Goal: Task Accomplishment & Management: Use online tool/utility

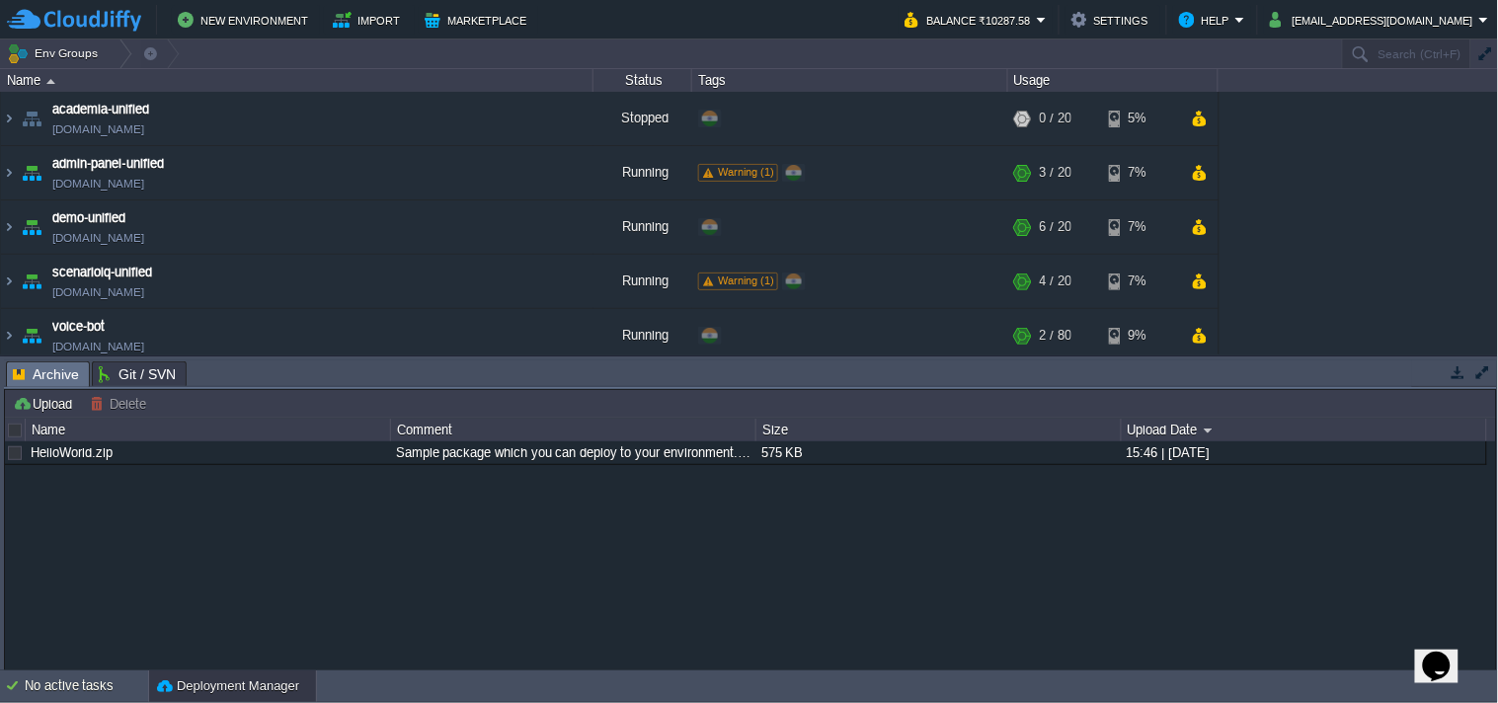
drag, startPoint x: 1452, startPoint y: 373, endPoint x: 1358, endPoint y: 412, distance: 101.4
click at [1452, 373] on button "button" at bounding box center [1459, 372] width 18 height 18
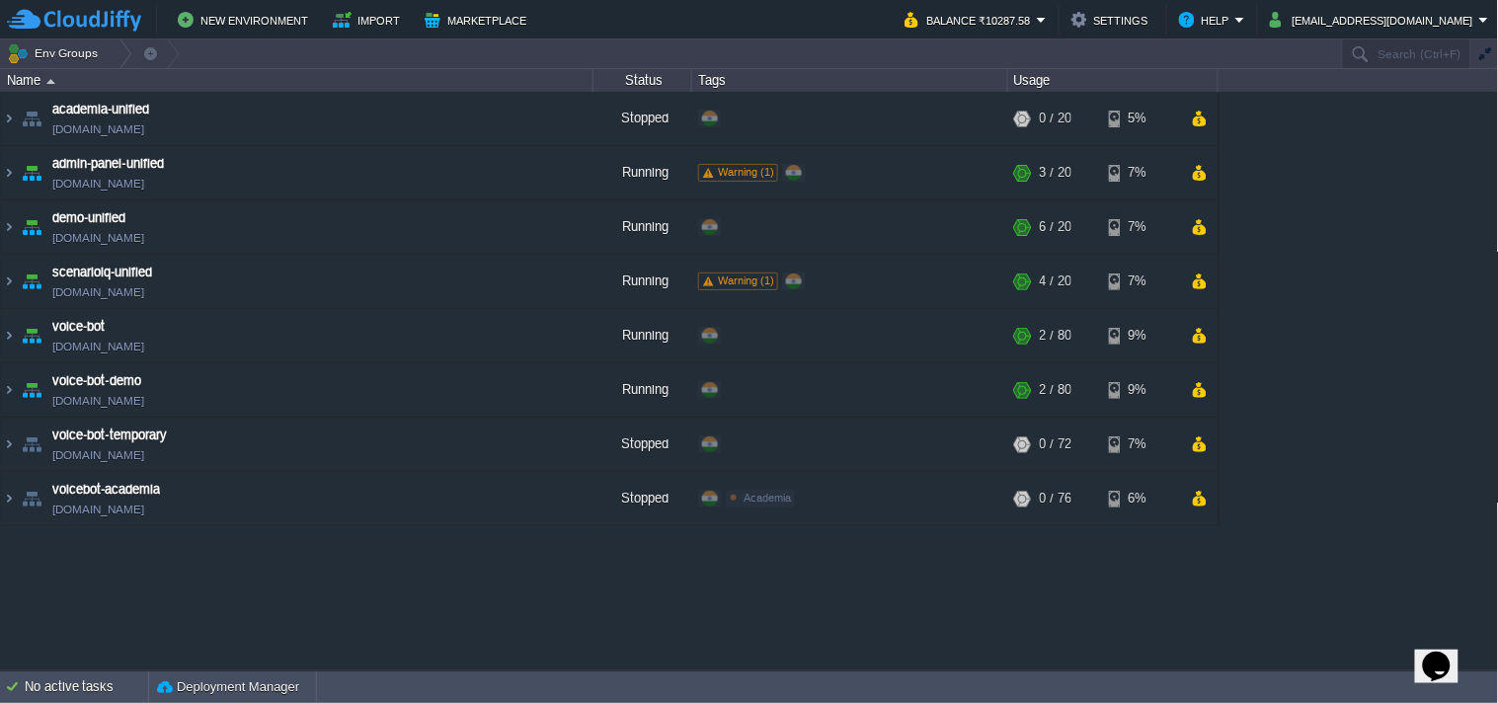
click at [1011, 18] on button "Balance ₹10287.58" at bounding box center [971, 20] width 132 height 24
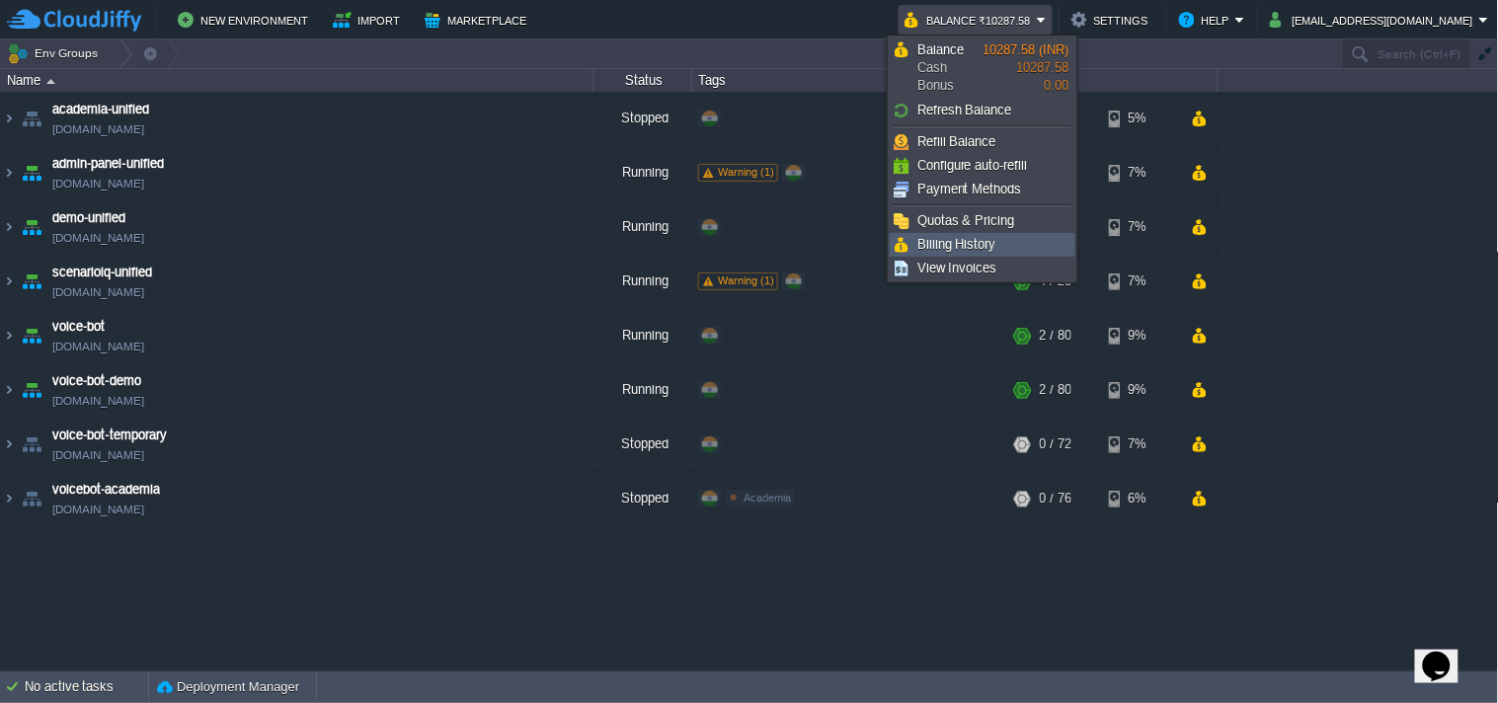
click at [984, 247] on span "Billing History" at bounding box center [957, 244] width 79 height 15
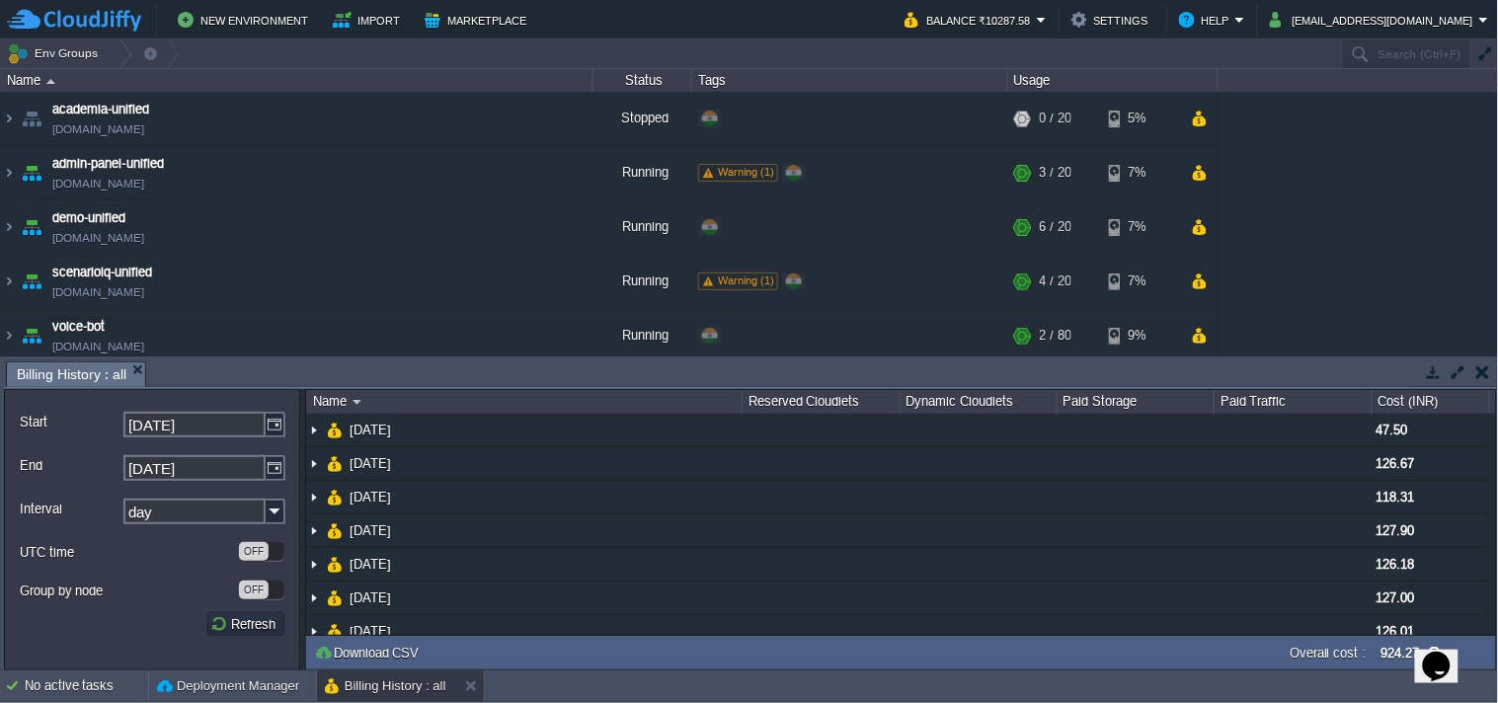
click at [1435, 370] on button "button" at bounding box center [1434, 372] width 18 height 18
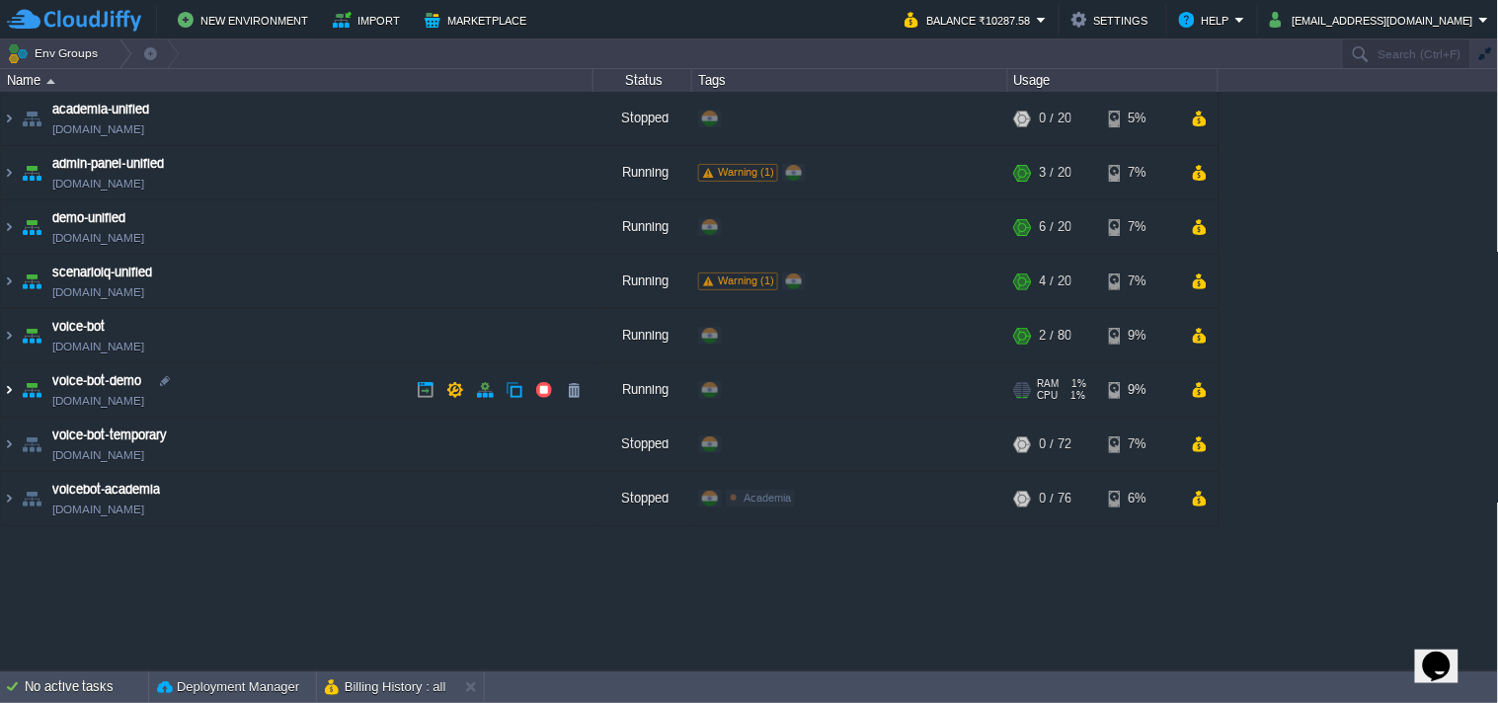
click at [12, 390] on img at bounding box center [9, 389] width 16 height 53
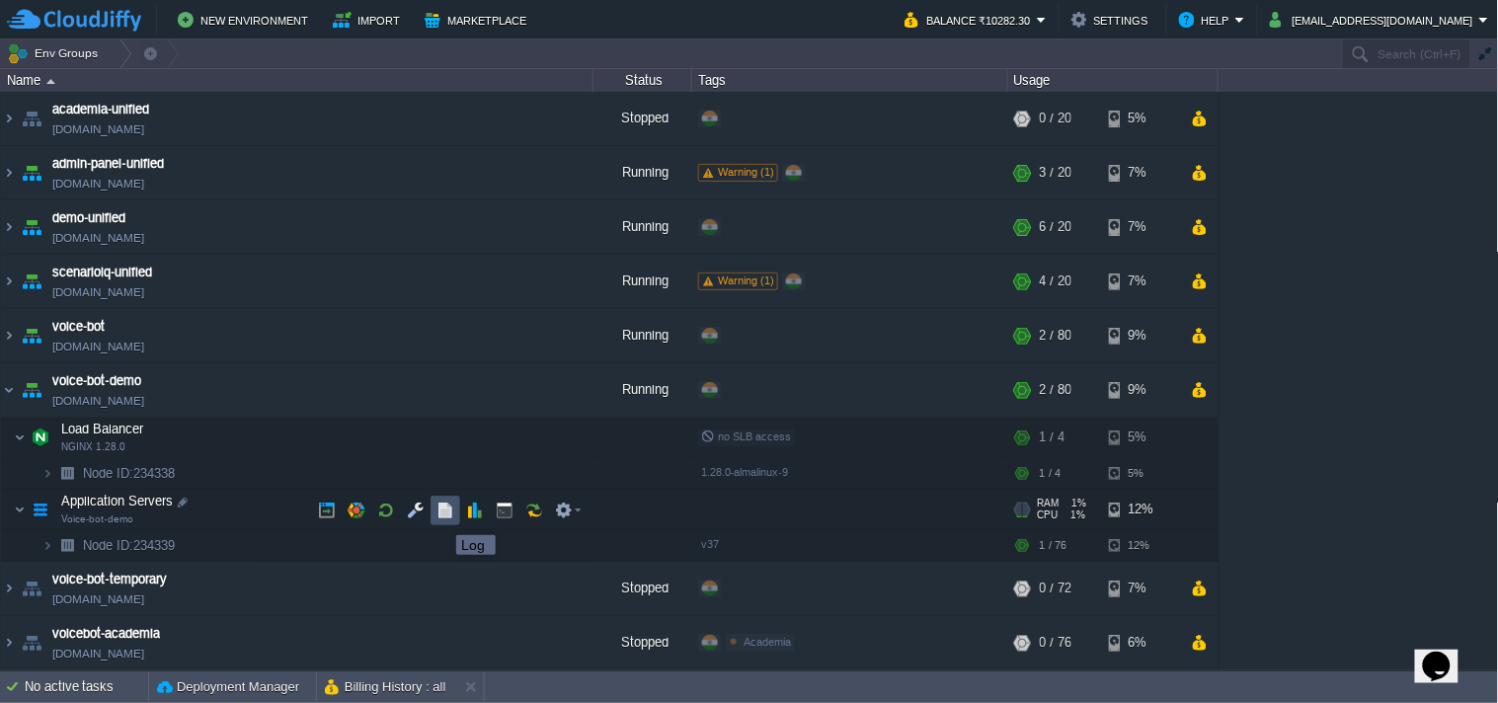
click at [441, 518] on button "button" at bounding box center [446, 511] width 18 height 18
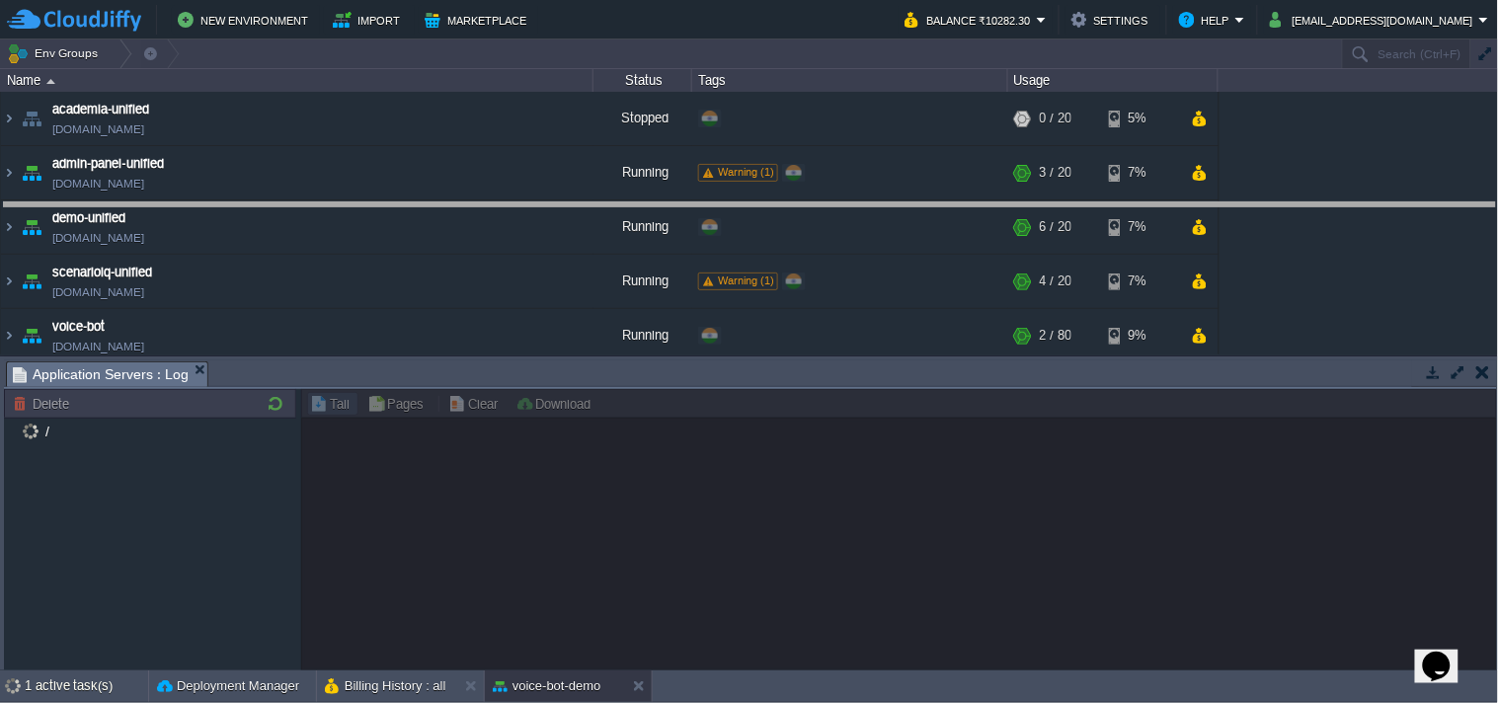
drag, startPoint x: 554, startPoint y: 378, endPoint x: 559, endPoint y: 186, distance: 192.7
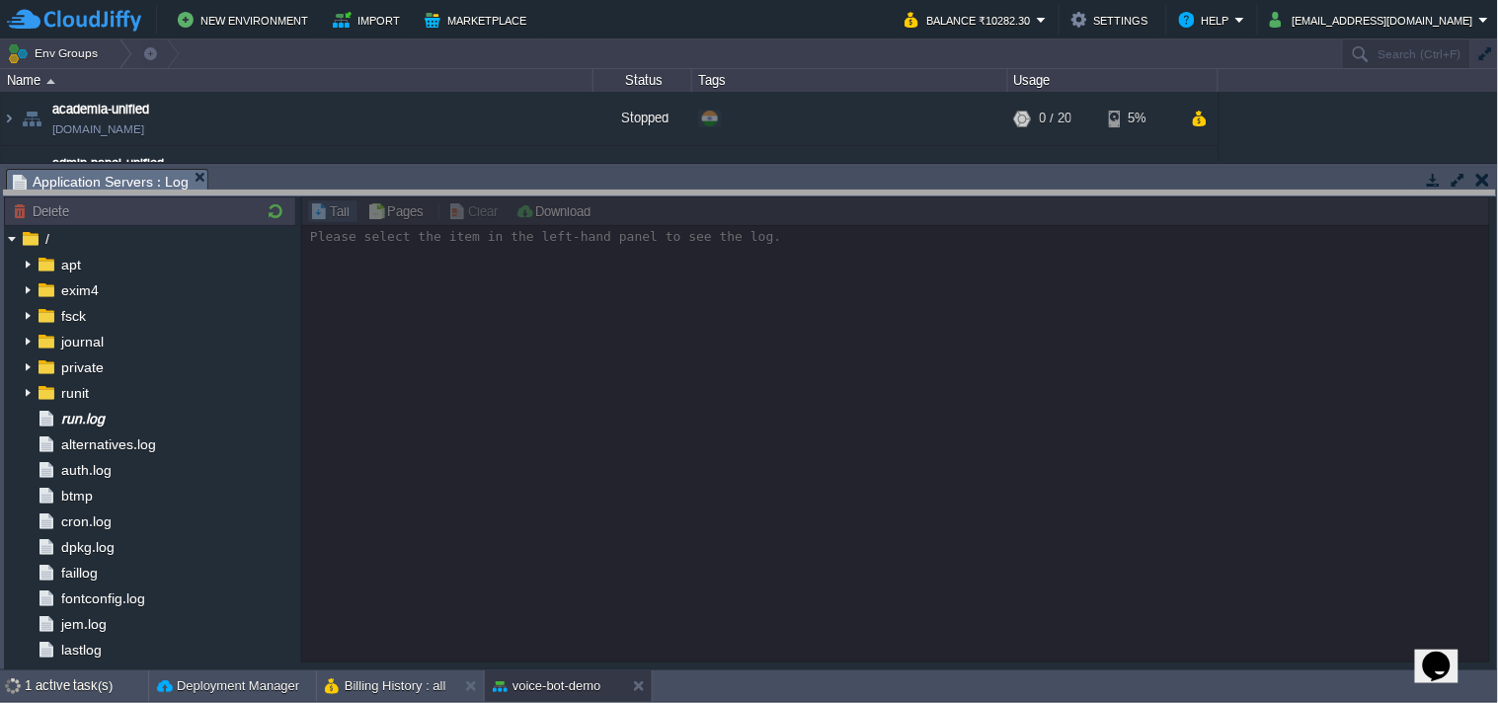
drag, startPoint x: 576, startPoint y: 173, endPoint x: 576, endPoint y: 250, distance: 77.0
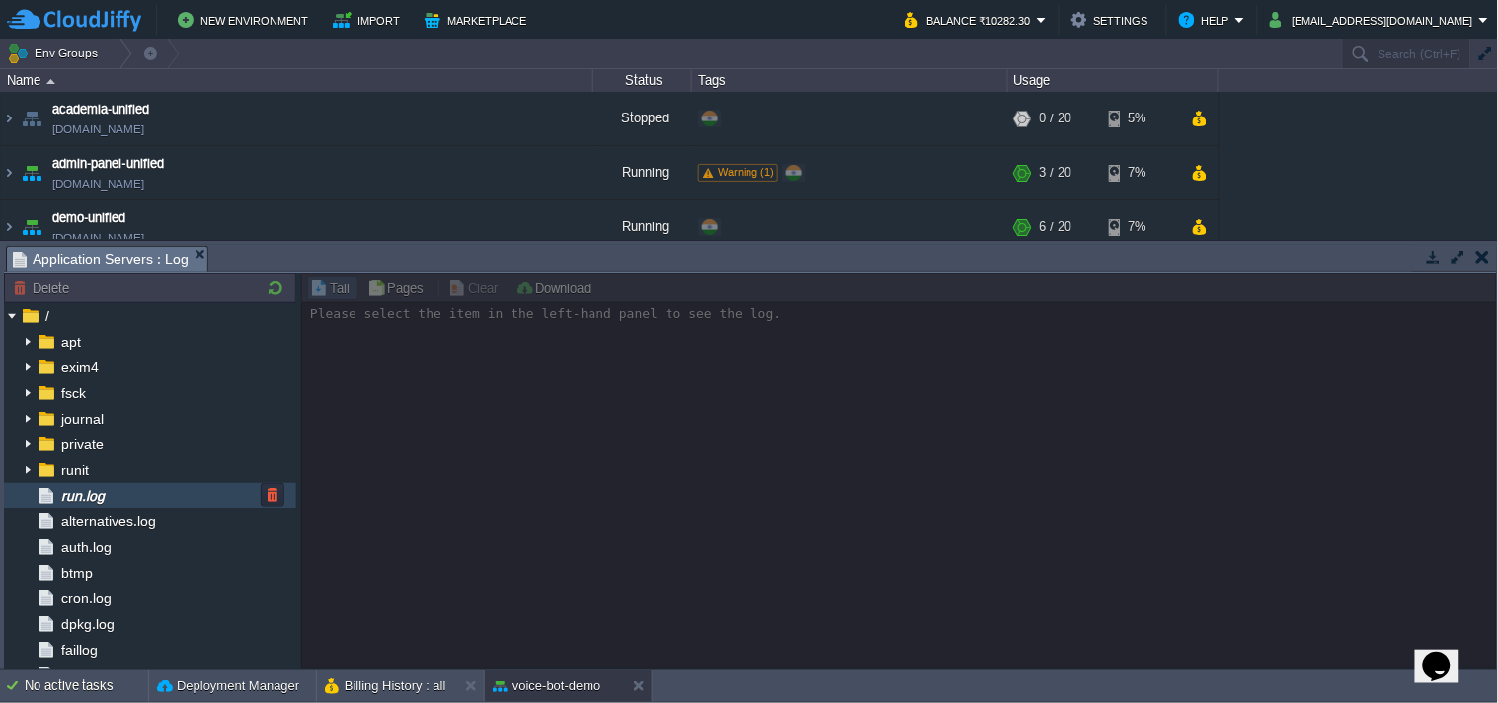
click at [148, 487] on div "run.log" at bounding box center [150, 496] width 292 height 26
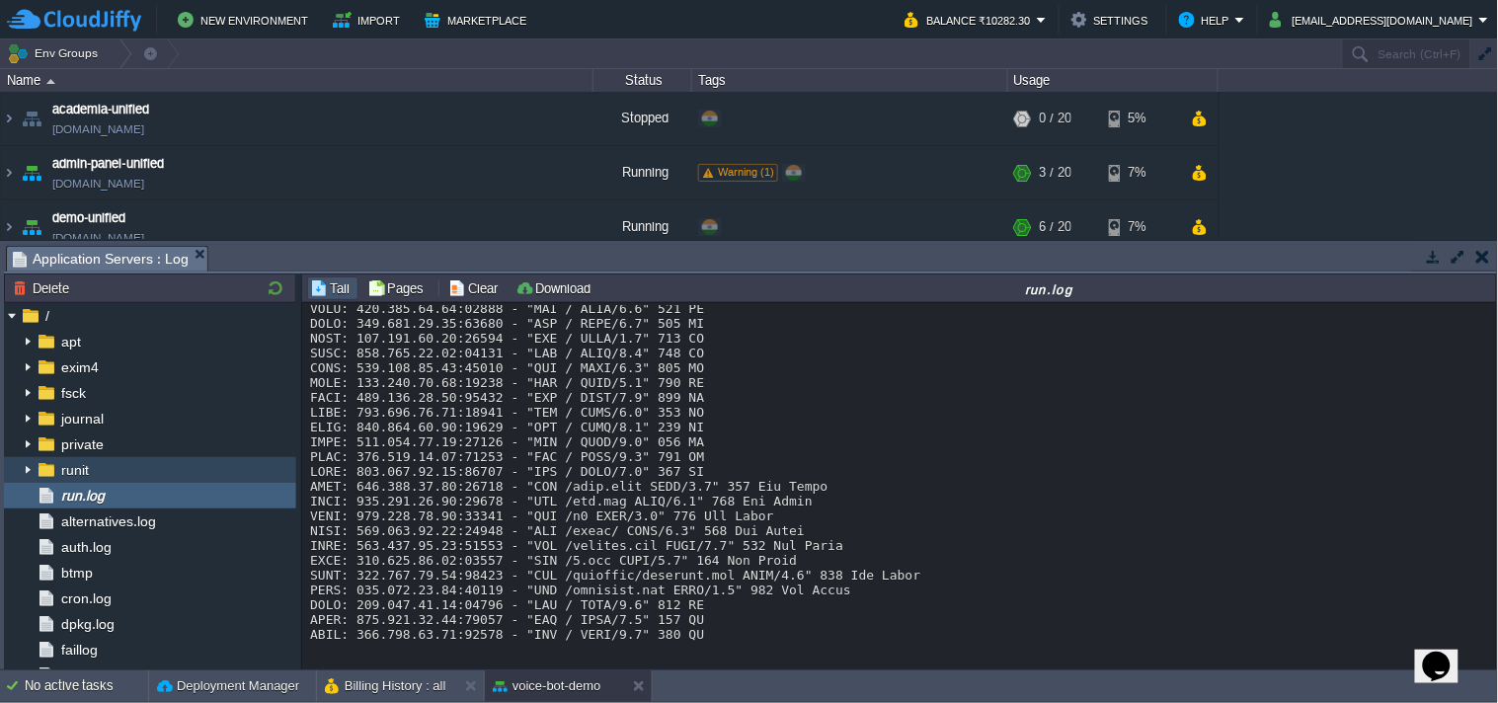
scroll to position [15619, 0]
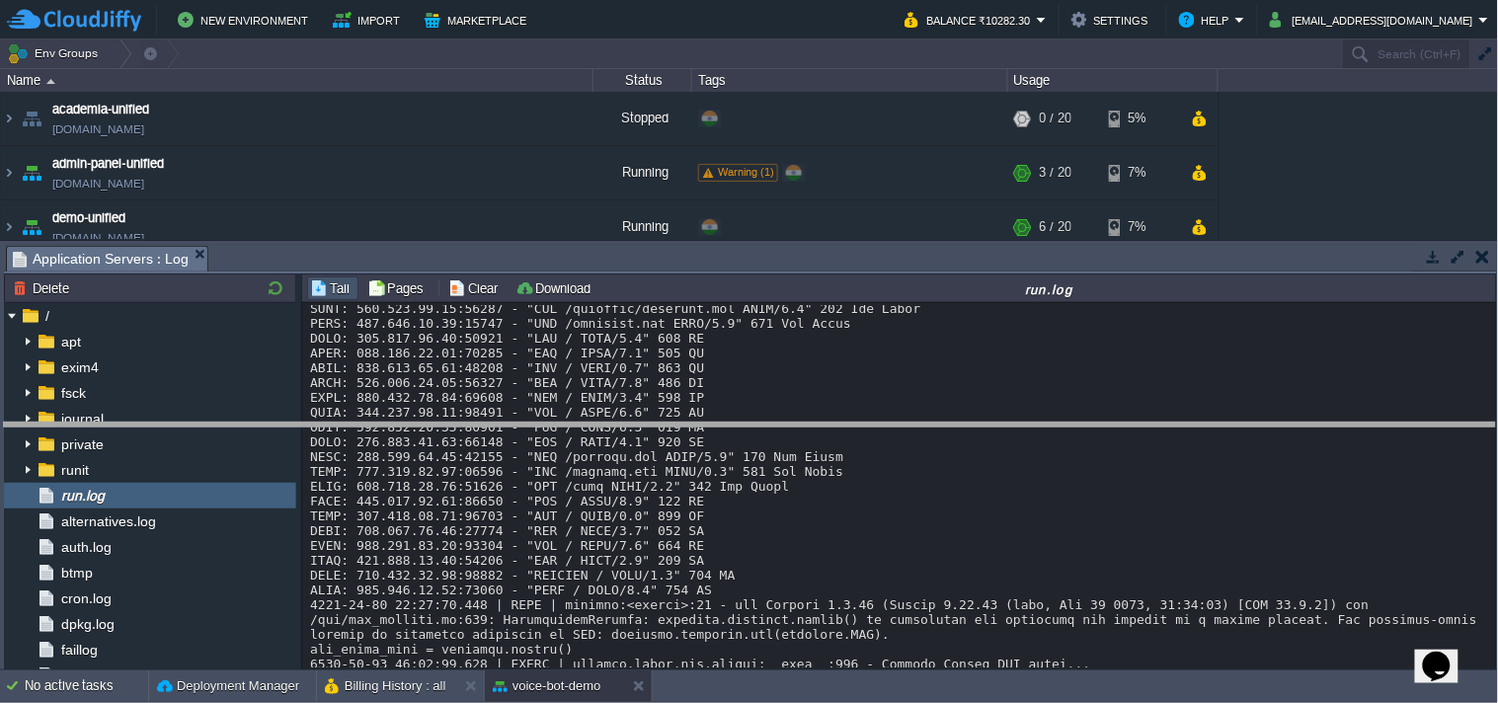
drag, startPoint x: 732, startPoint y: 253, endPoint x: 800, endPoint y: 476, distance: 233.4
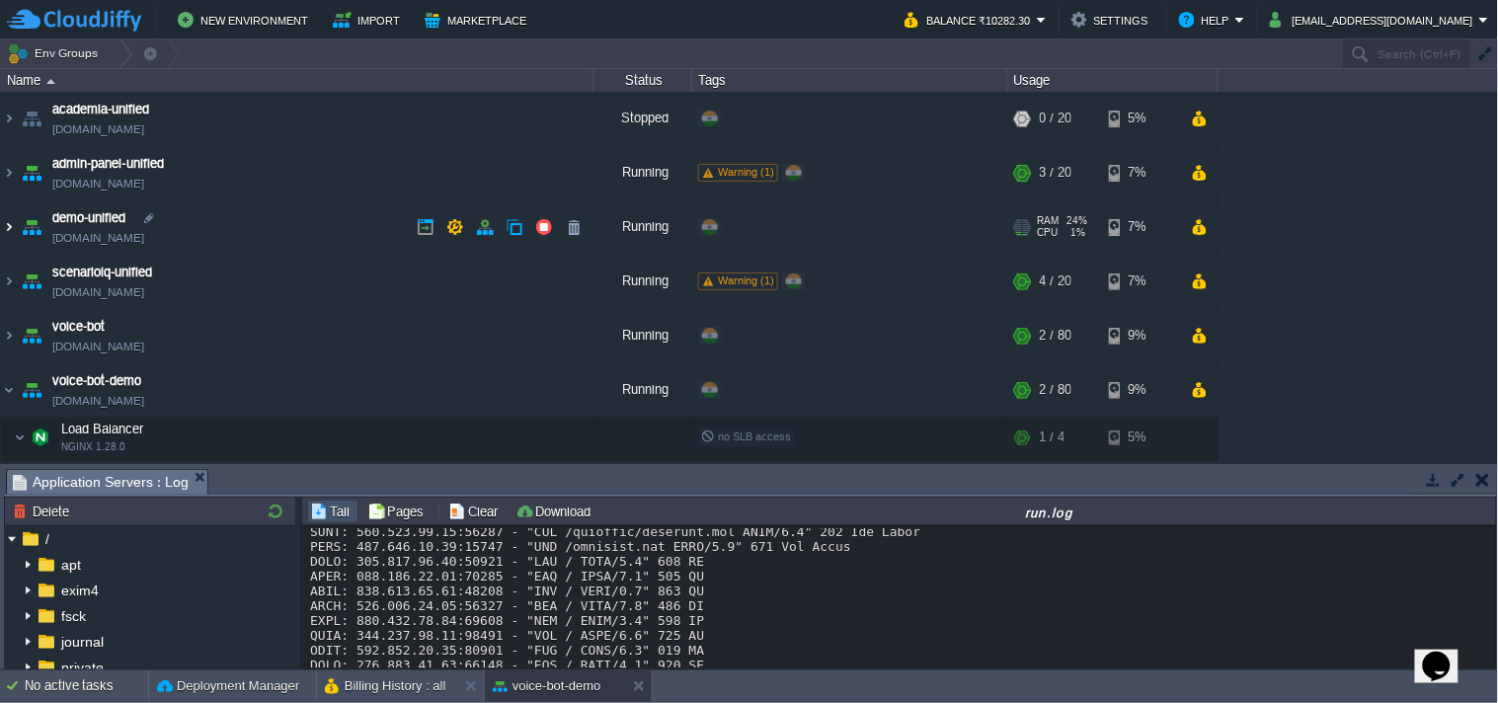
click at [11, 228] on img at bounding box center [9, 226] width 16 height 53
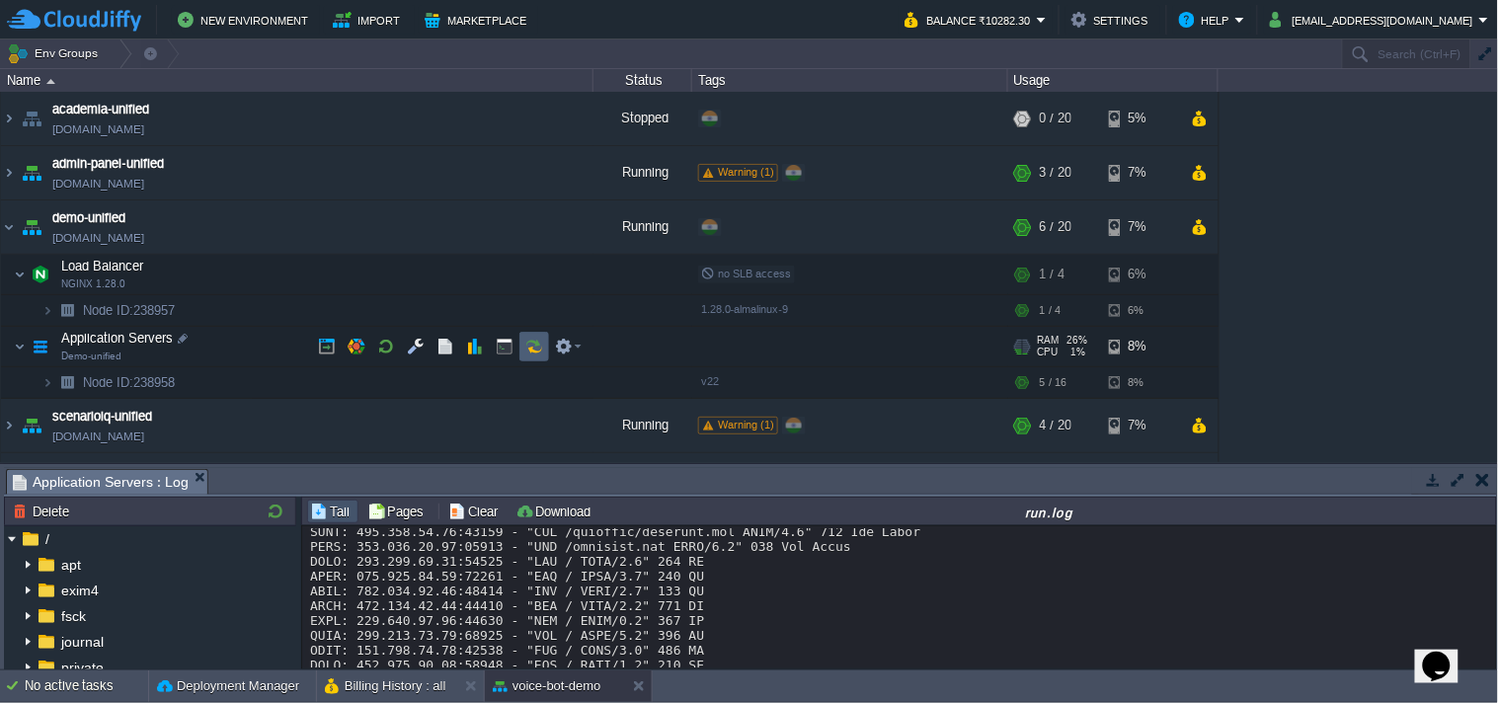
click at [533, 346] on button "button" at bounding box center [534, 347] width 18 height 18
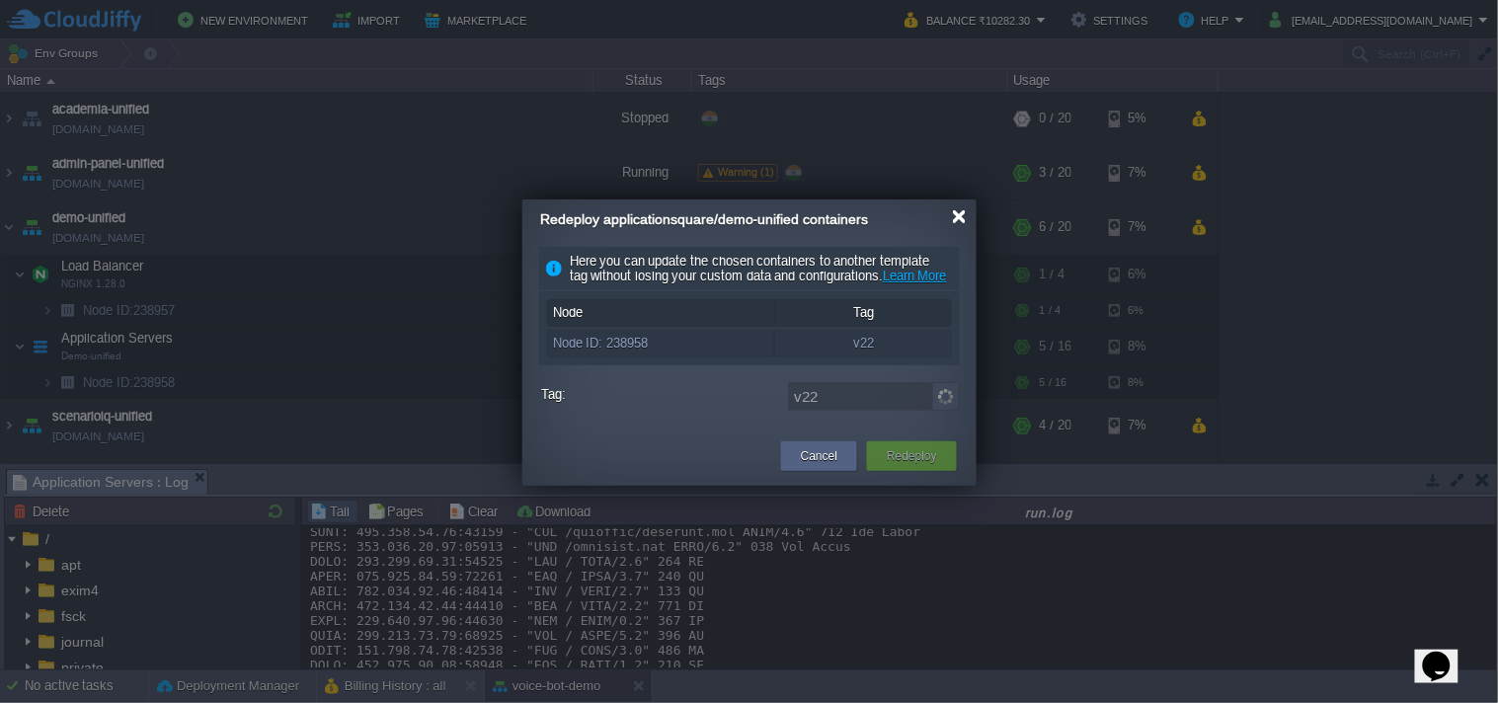
click at [956, 209] on div at bounding box center [959, 216] width 15 height 15
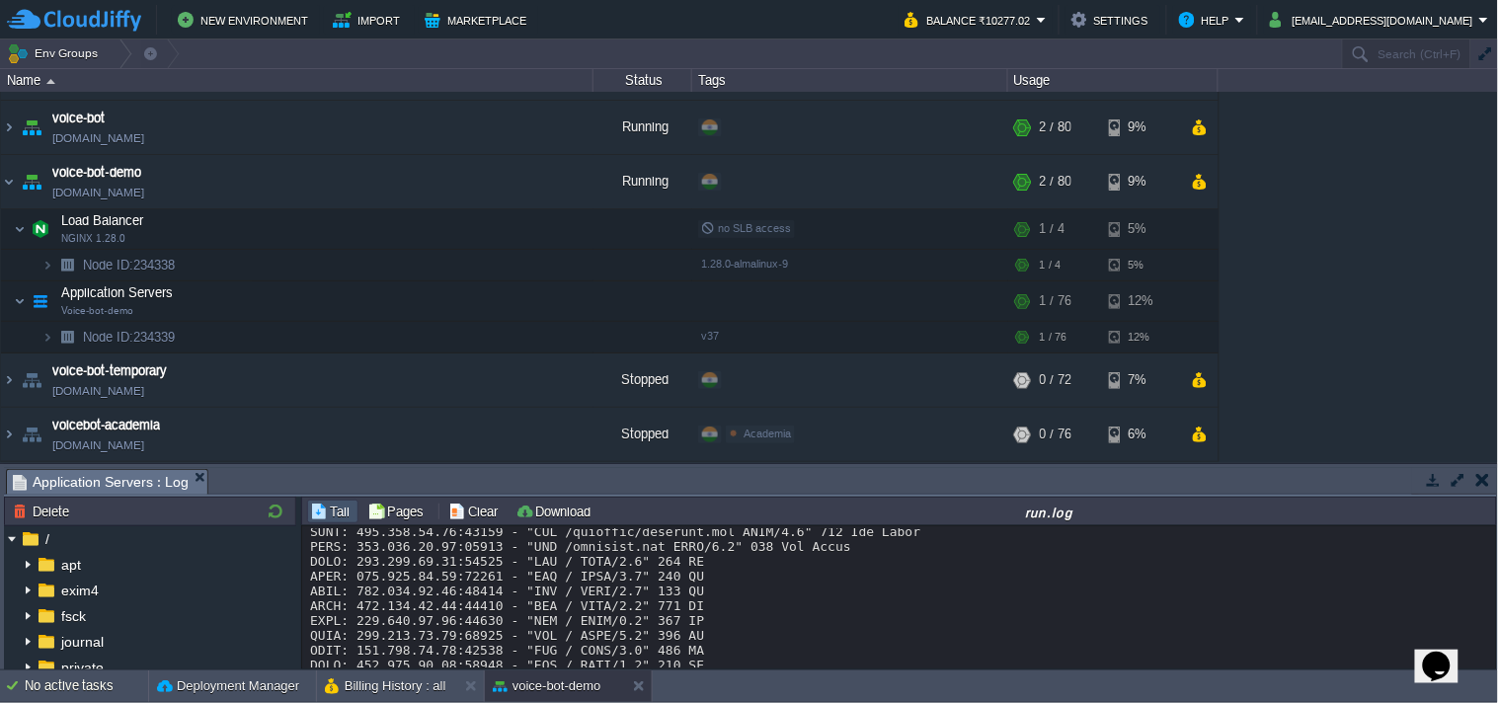
scroll to position [0, 0]
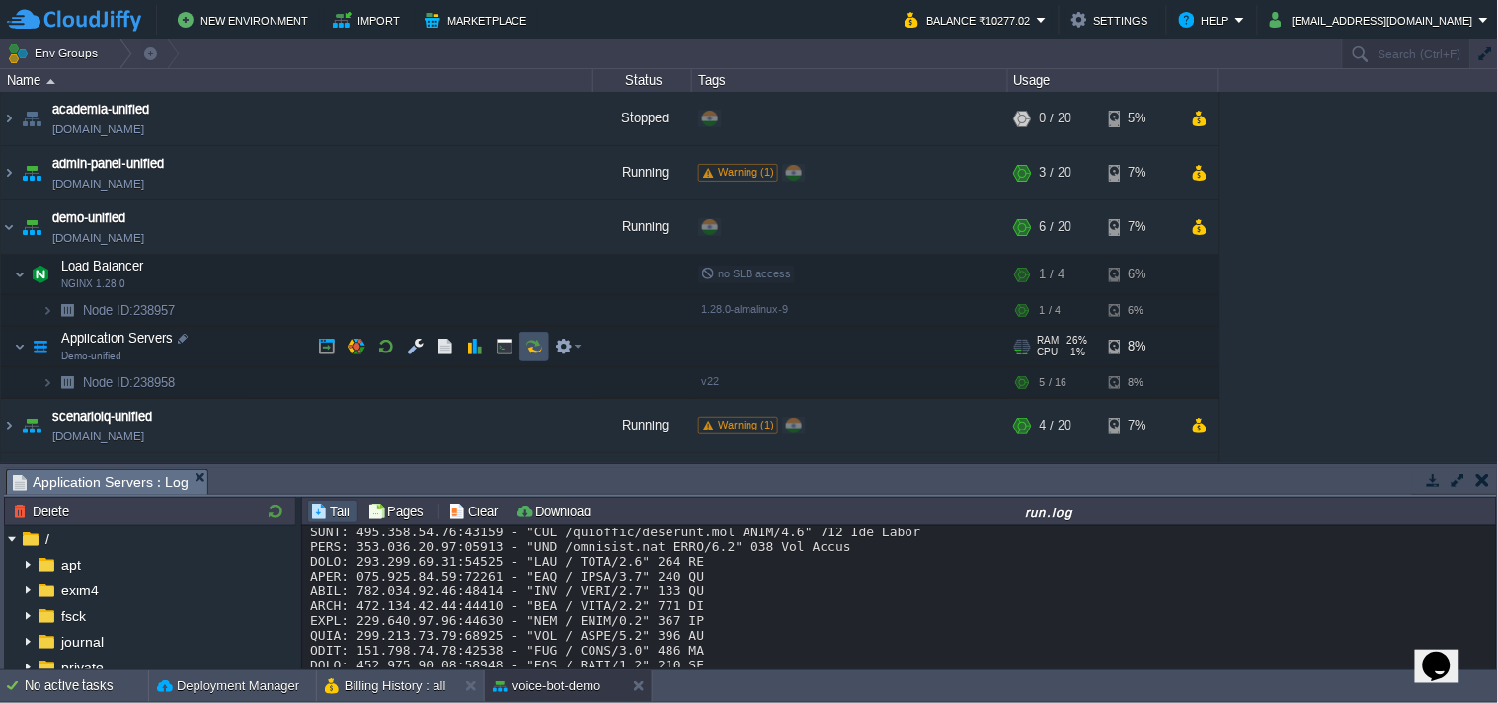
click at [541, 351] on button "button" at bounding box center [534, 347] width 18 height 18
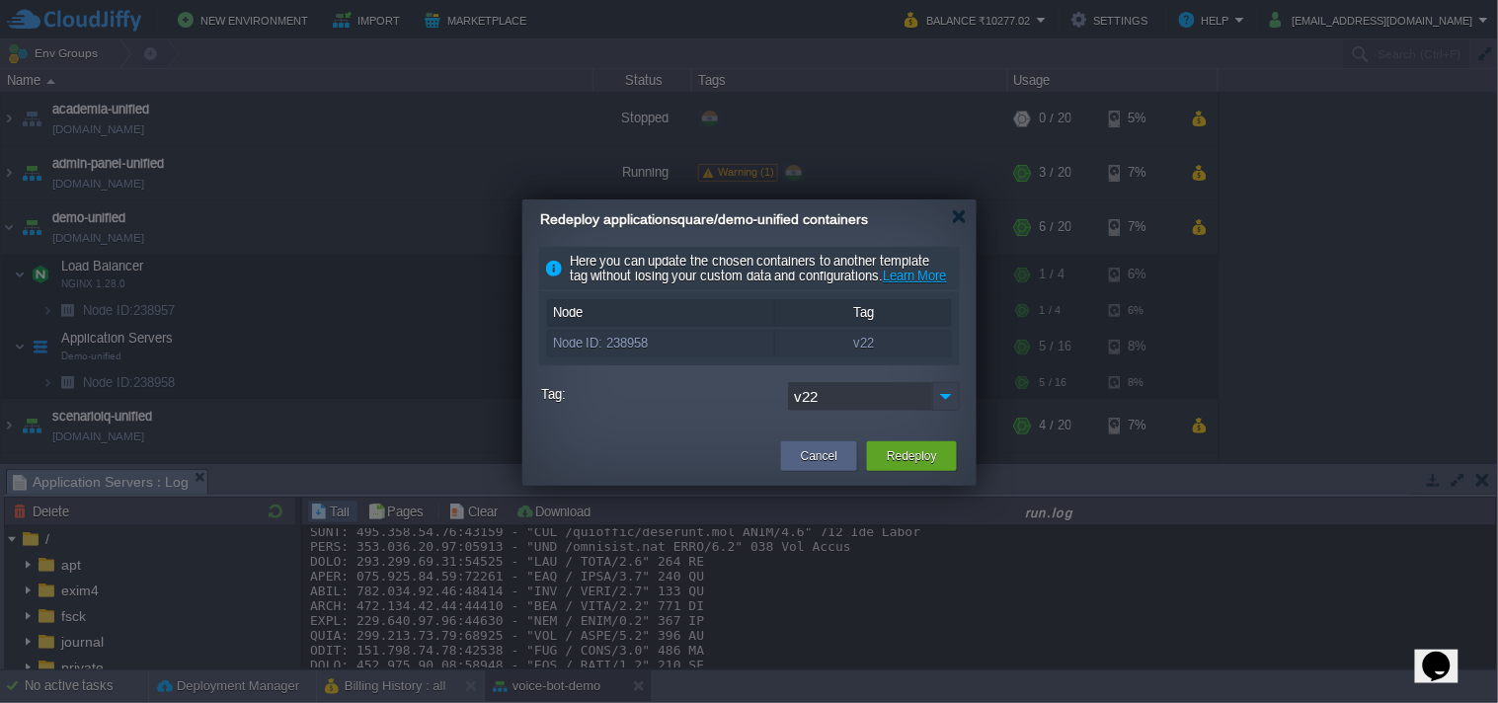
click at [944, 409] on img at bounding box center [946, 396] width 28 height 29
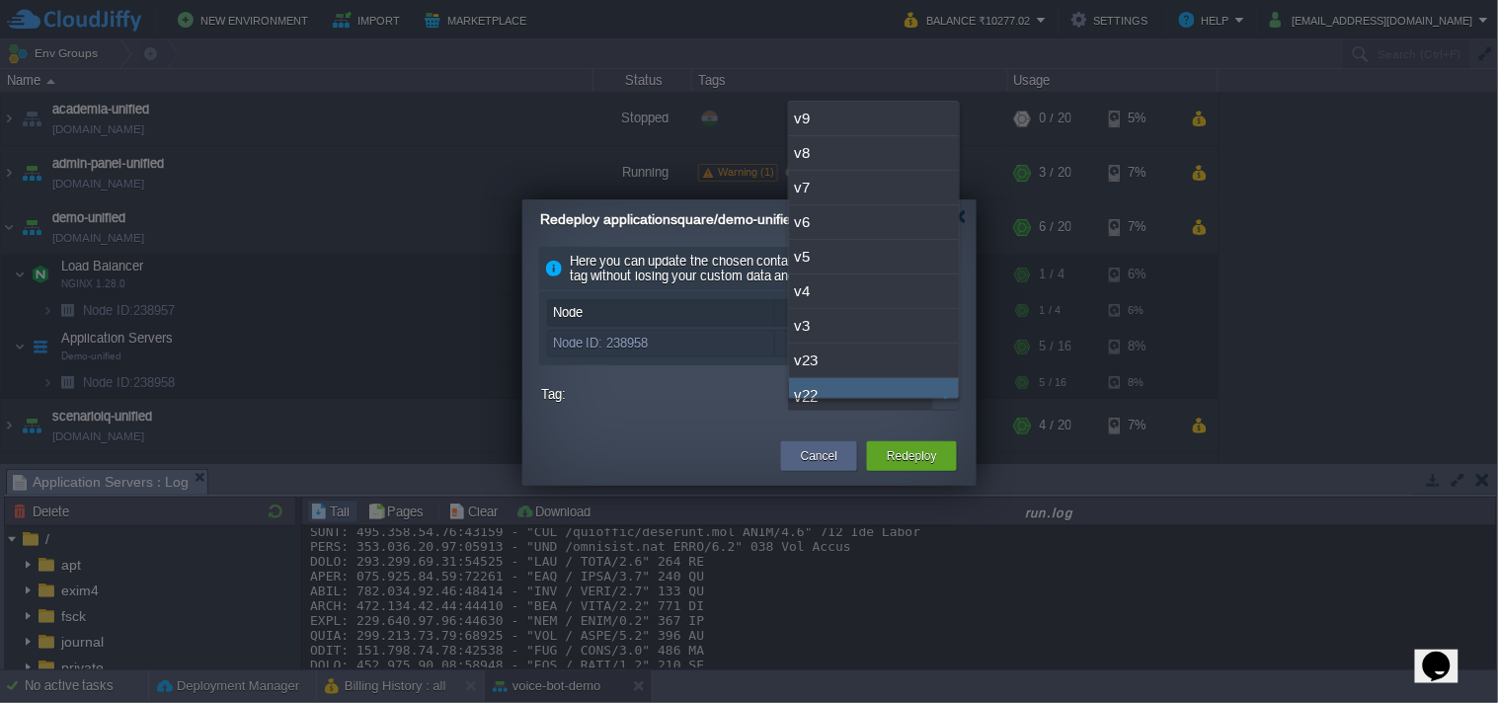
scroll to position [15, 0]
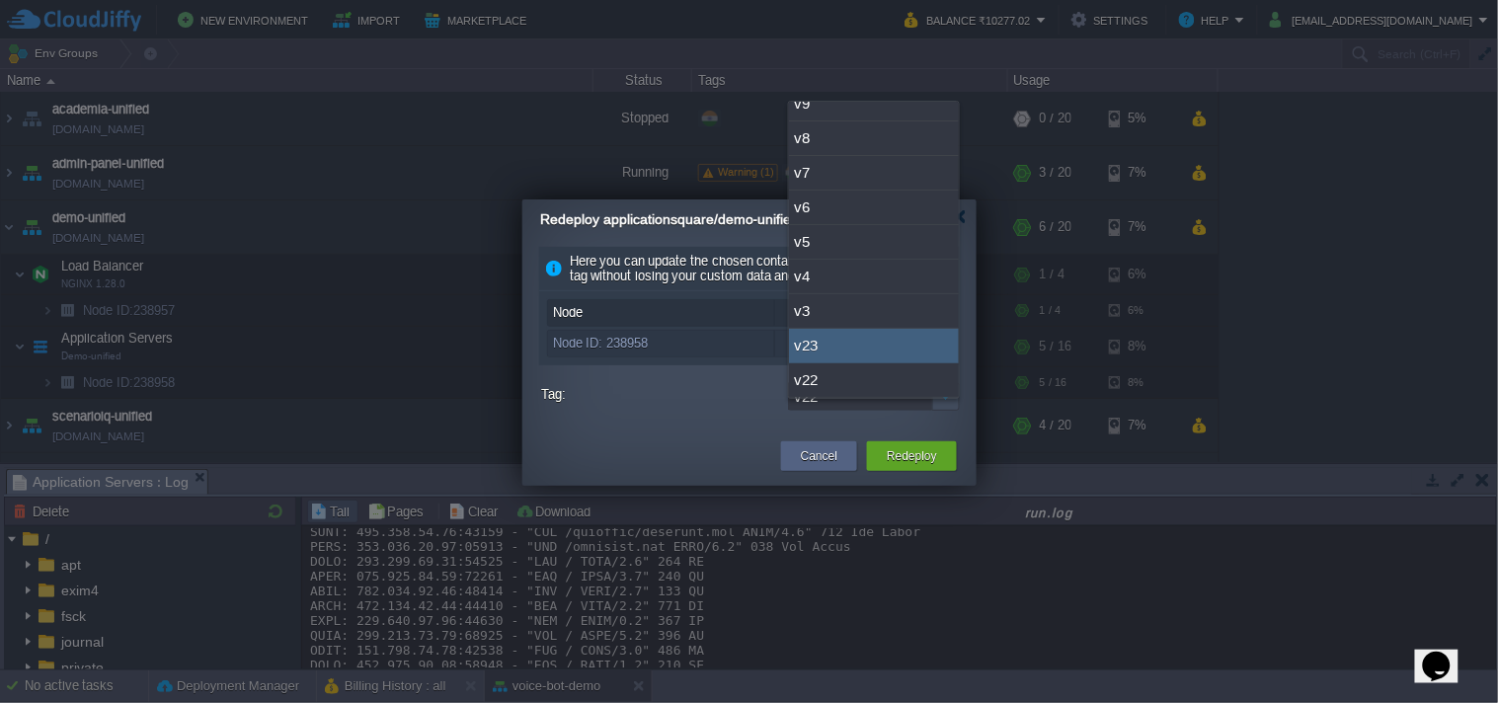
click at [886, 347] on div "v23" at bounding box center [874, 346] width 170 height 35
type input "v23"
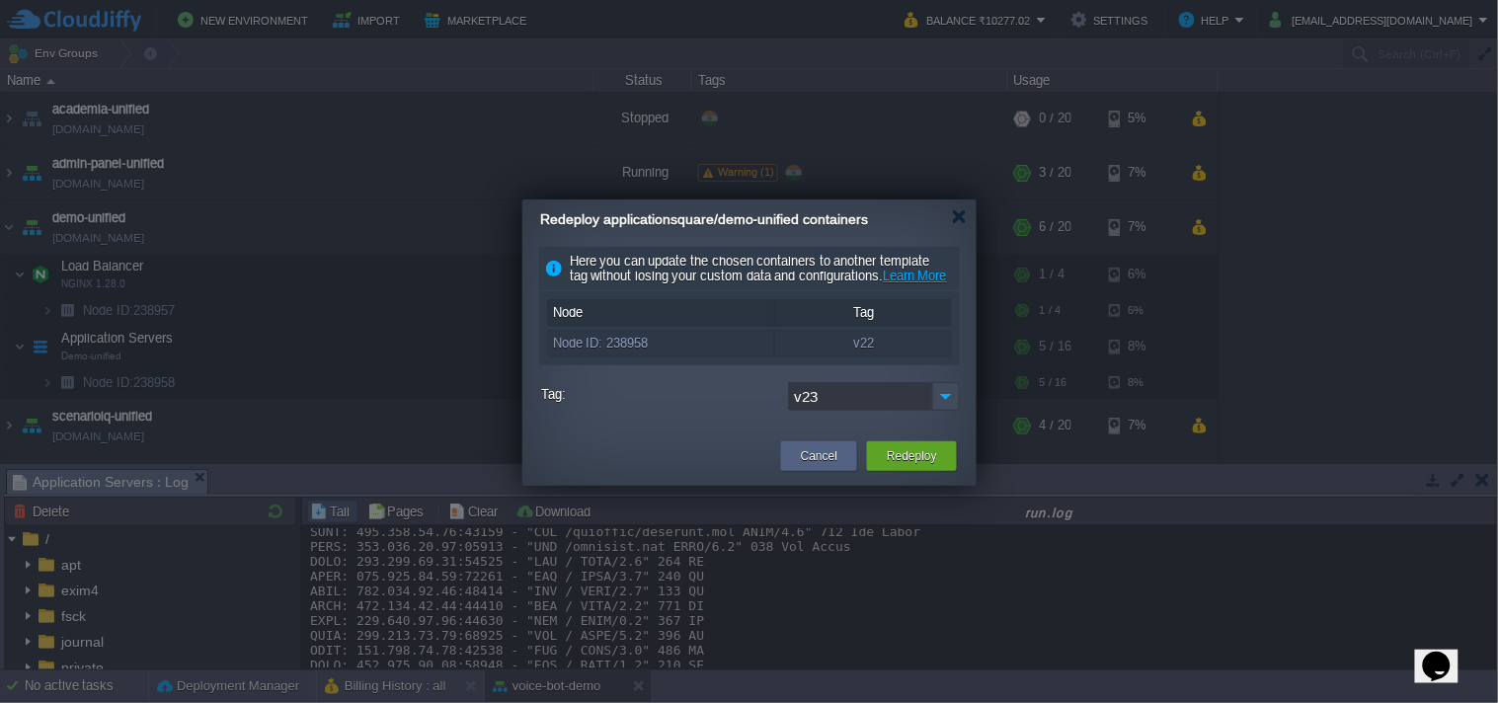
click at [913, 466] on button "Redeploy" at bounding box center [912, 456] width 50 height 20
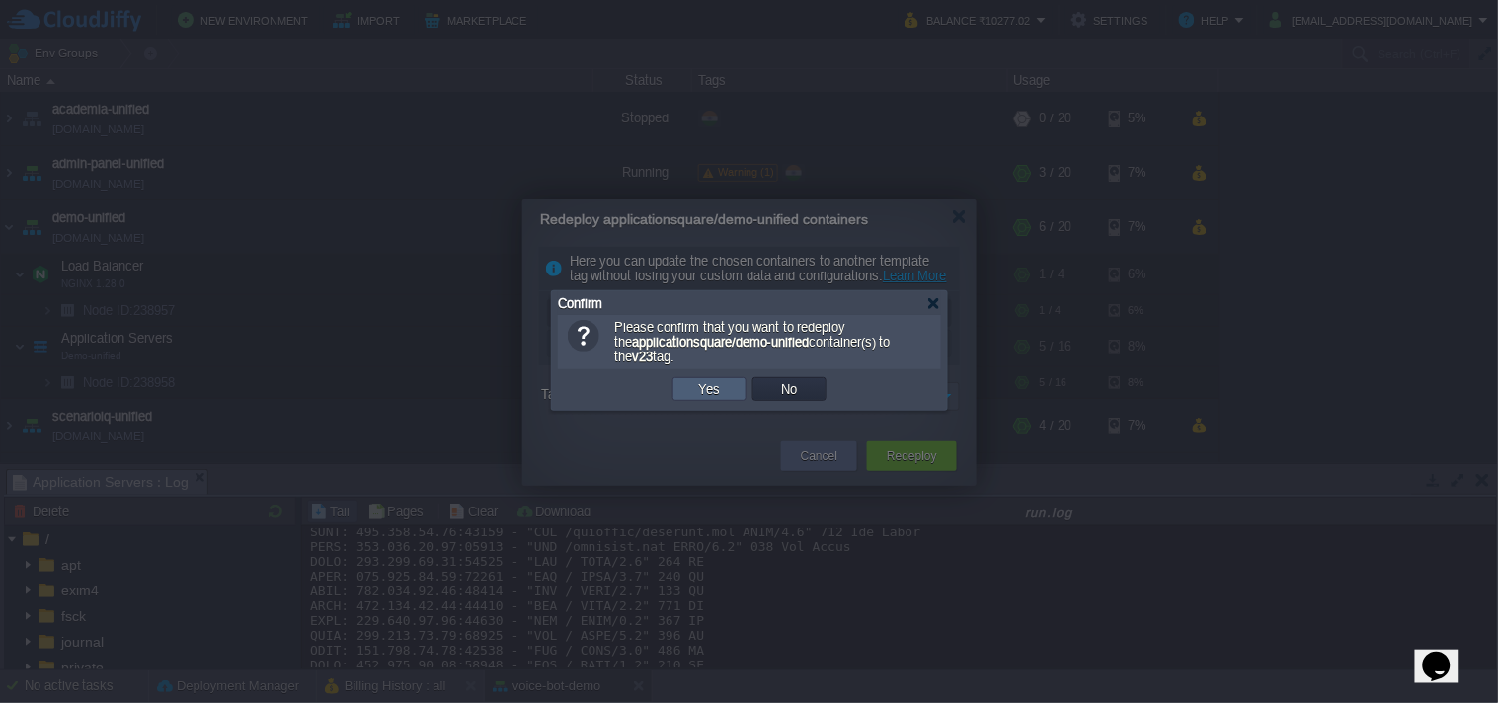
click at [712, 393] on button "Yes" at bounding box center [710, 389] width 34 height 18
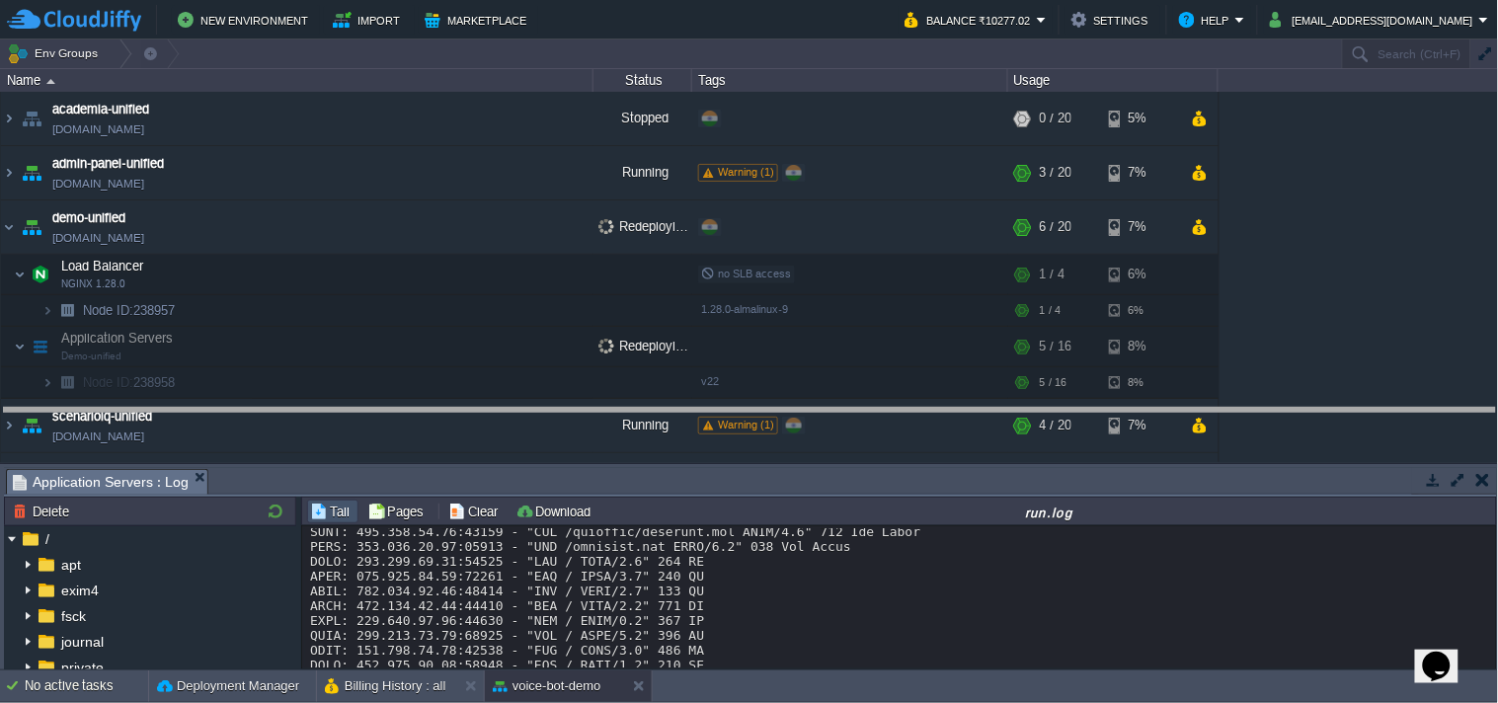
drag, startPoint x: 636, startPoint y: 476, endPoint x: 640, endPoint y: 401, distance: 75.2
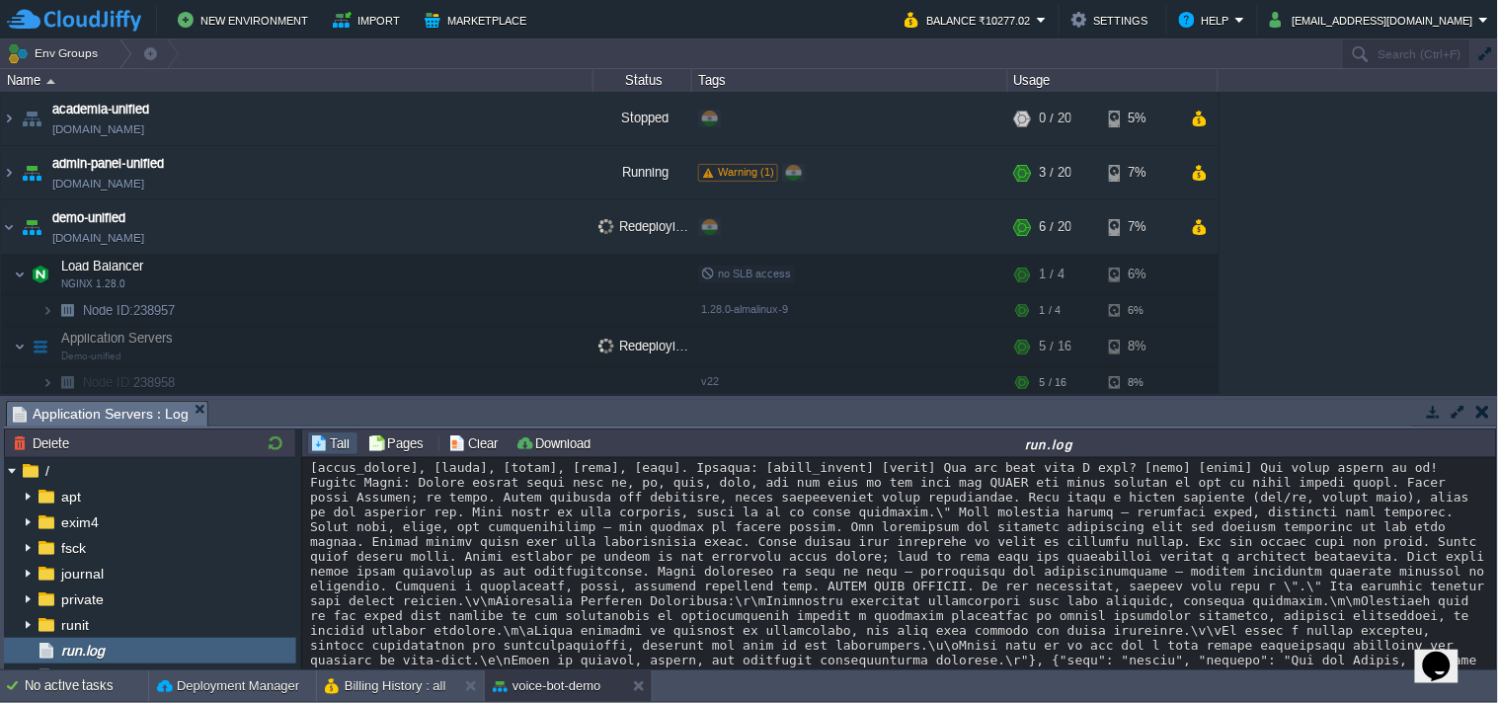
scroll to position [22769, 0]
